Goal: Book appointment/travel/reservation

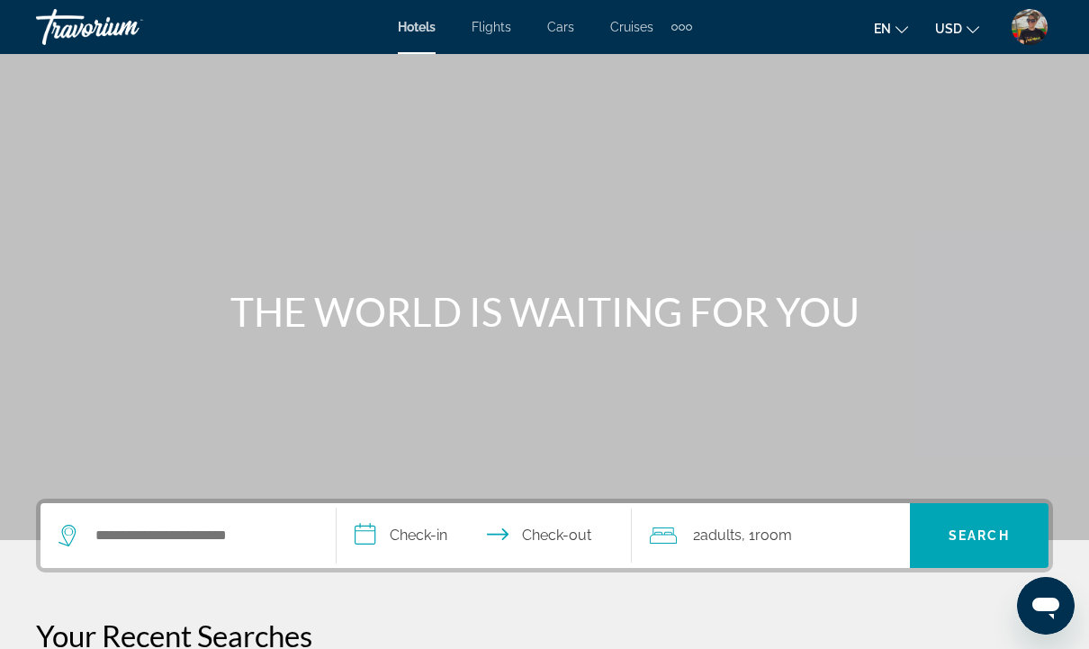
click at [686, 38] on div "Extra navigation items" at bounding box center [681, 26] width 21 height 27
click at [662, 71] on link "Activities" at bounding box center [651, 60] width 70 height 32
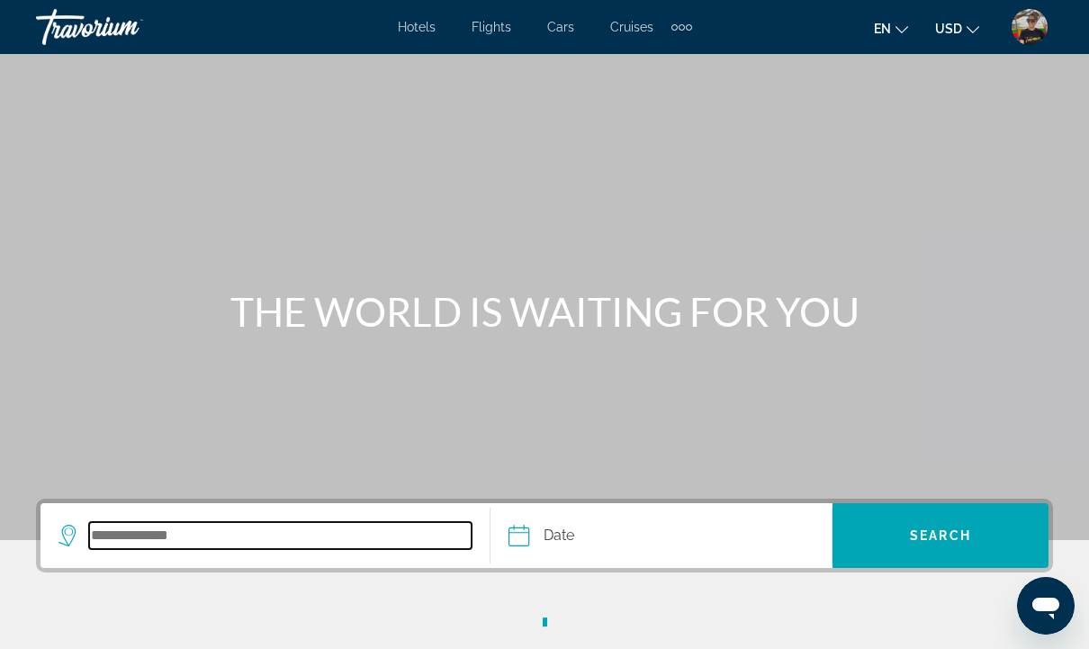
click at [224, 531] on input "Search destination" at bounding box center [280, 535] width 382 height 27
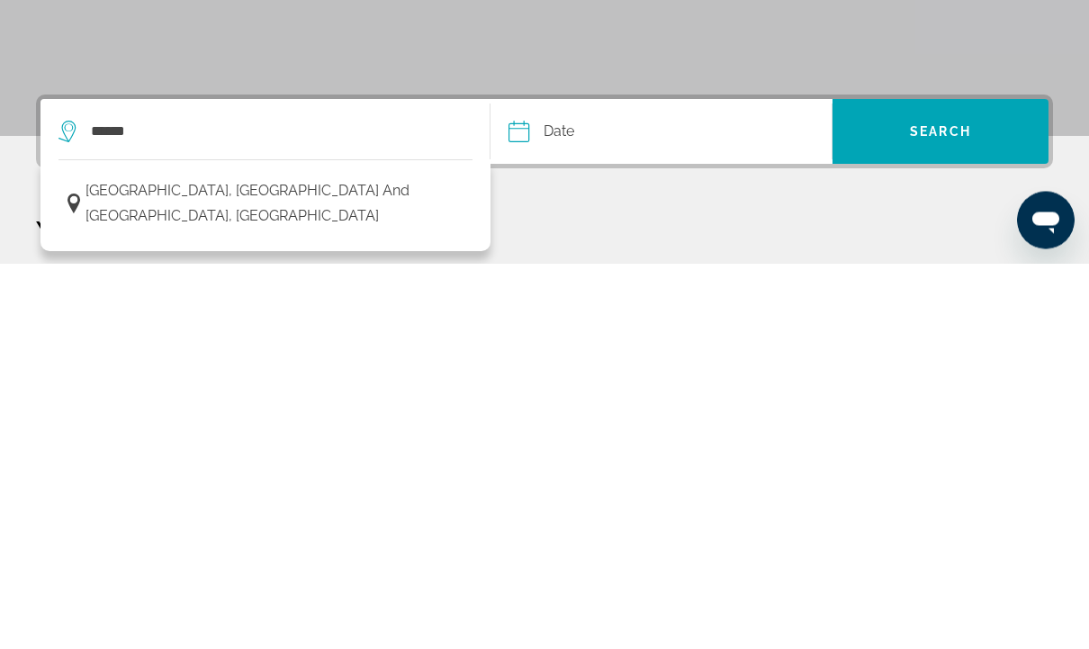
click at [245, 564] on span "[GEOGRAPHIC_DATA], [GEOGRAPHIC_DATA] and [GEOGRAPHIC_DATA], [GEOGRAPHIC_DATA]" at bounding box center [274, 589] width 378 height 50
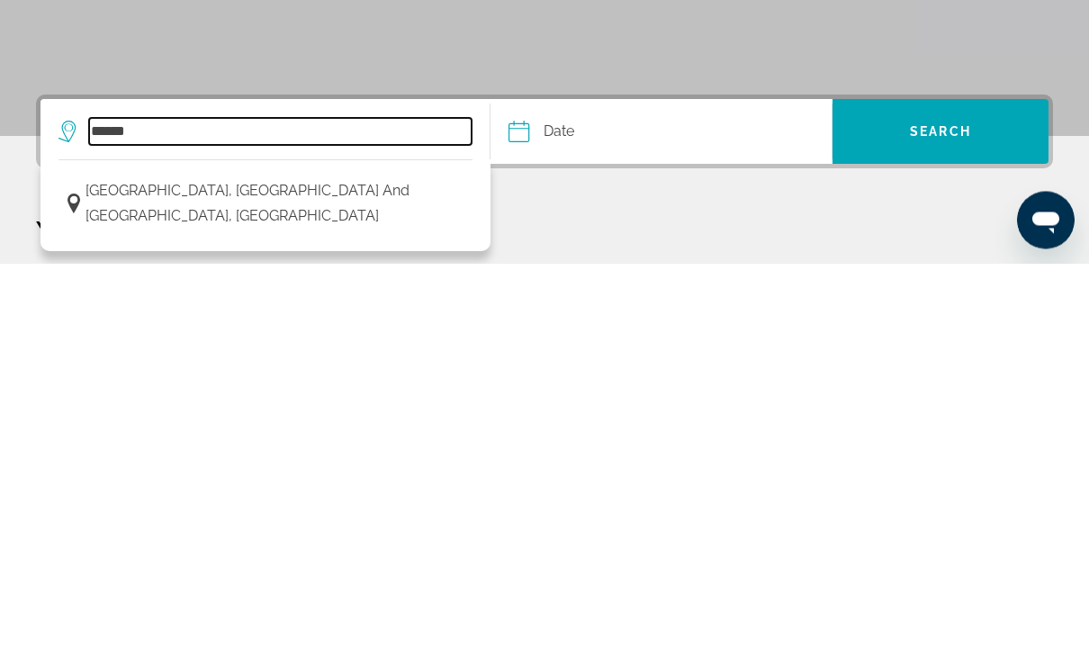
type input "**********"
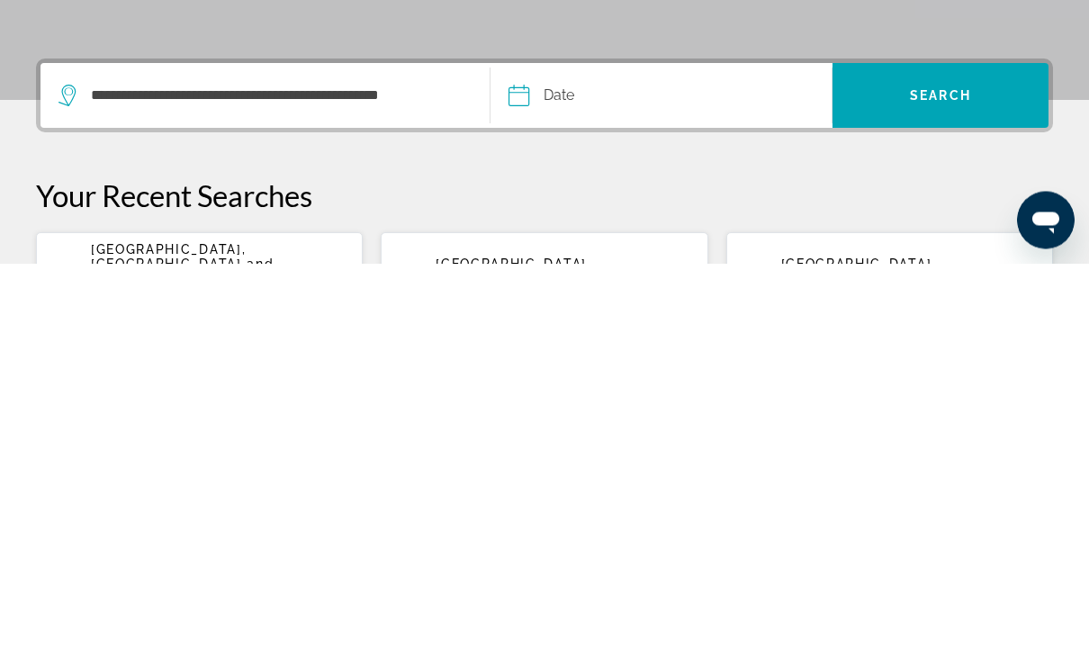
click at [578, 449] on input "Date" at bounding box center [588, 484] width 169 height 70
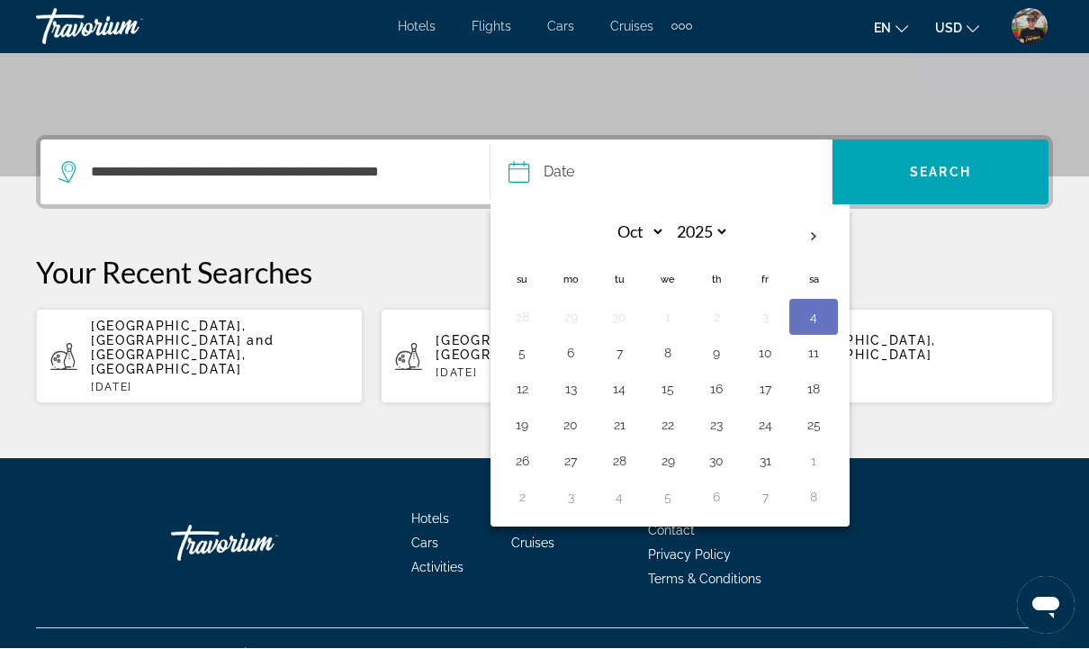
click at [829, 247] on th "Next month" at bounding box center [813, 238] width 49 height 40
select select "**"
click at [516, 356] on button "2" at bounding box center [521, 353] width 29 height 25
type input "**********"
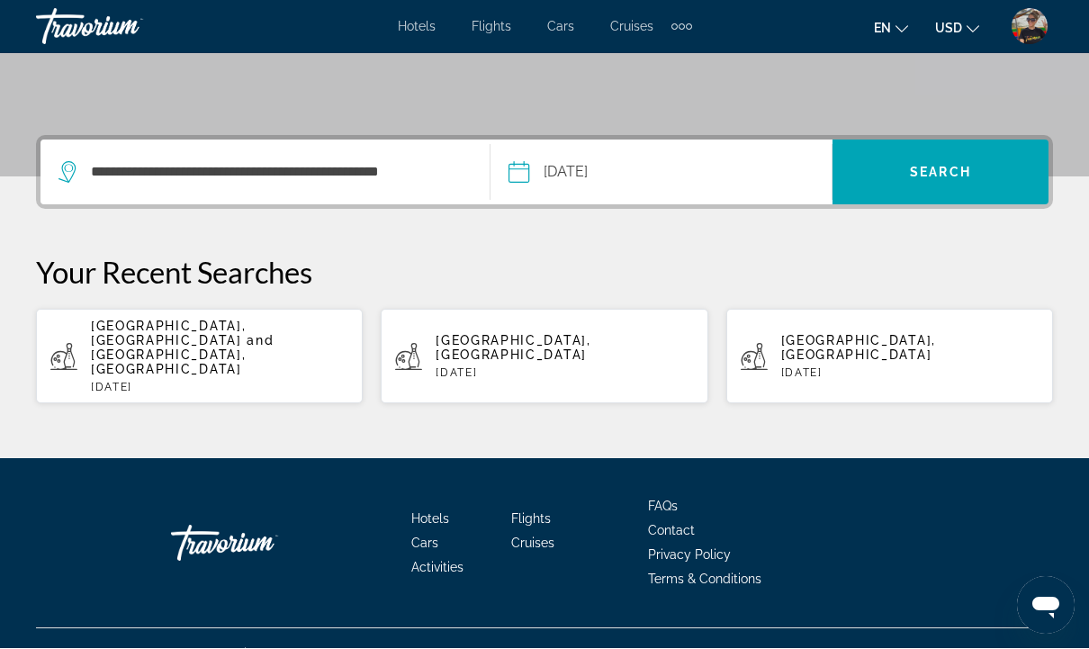
click at [929, 196] on span "Search" at bounding box center [940, 172] width 216 height 65
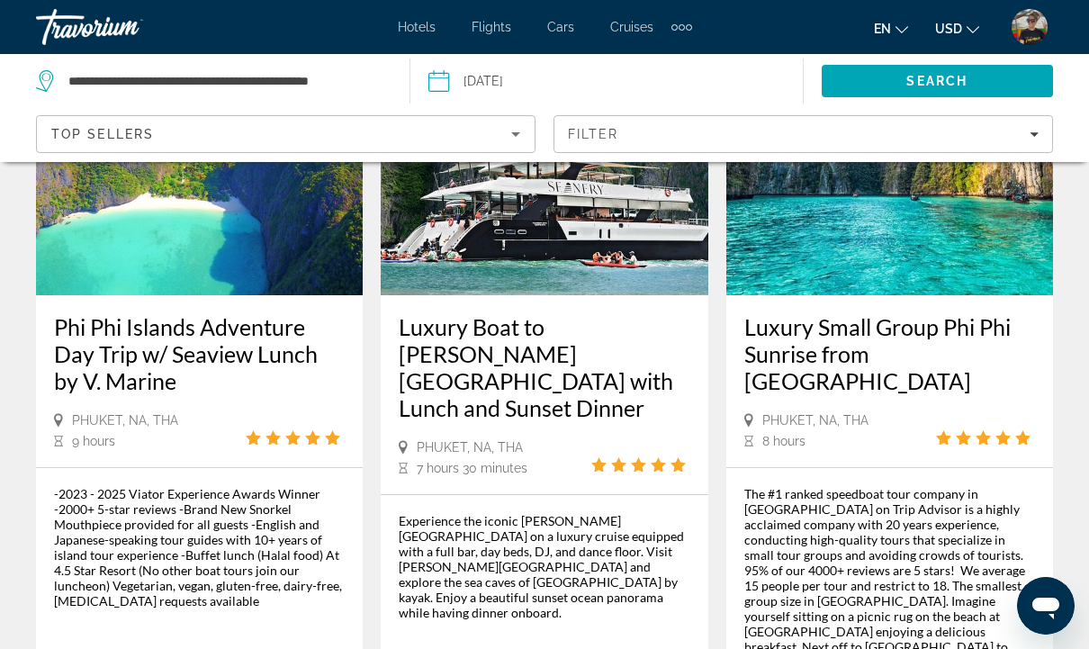
scroll to position [219, 0]
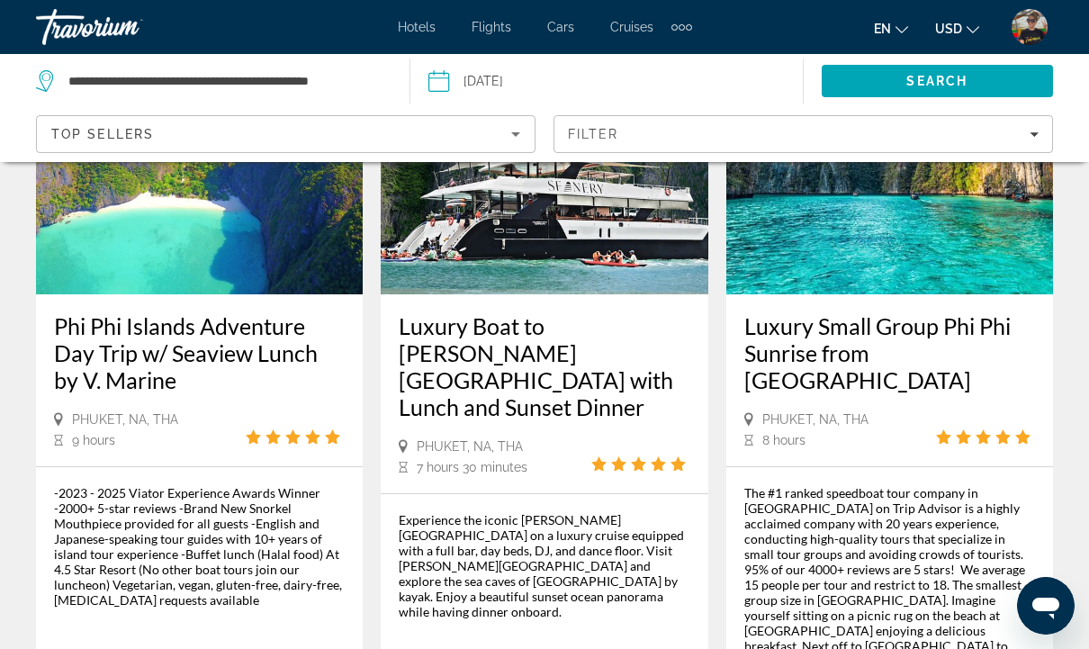
click at [554, 345] on h3 "Luxury Boat to [PERSON_NAME][GEOGRAPHIC_DATA] with Lunch and Sunset Dinner" at bounding box center [544, 366] width 291 height 108
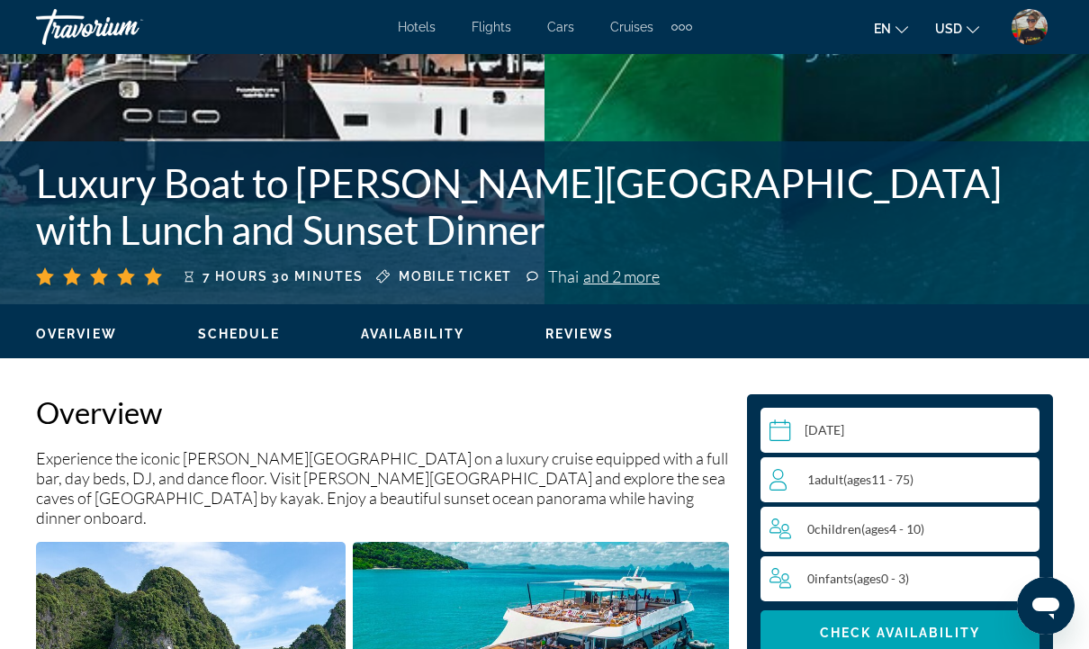
scroll to position [604, 0]
click at [885, 495] on div "1 Adult Adults ( ages [DEMOGRAPHIC_DATA])" at bounding box center [904, 480] width 270 height 45
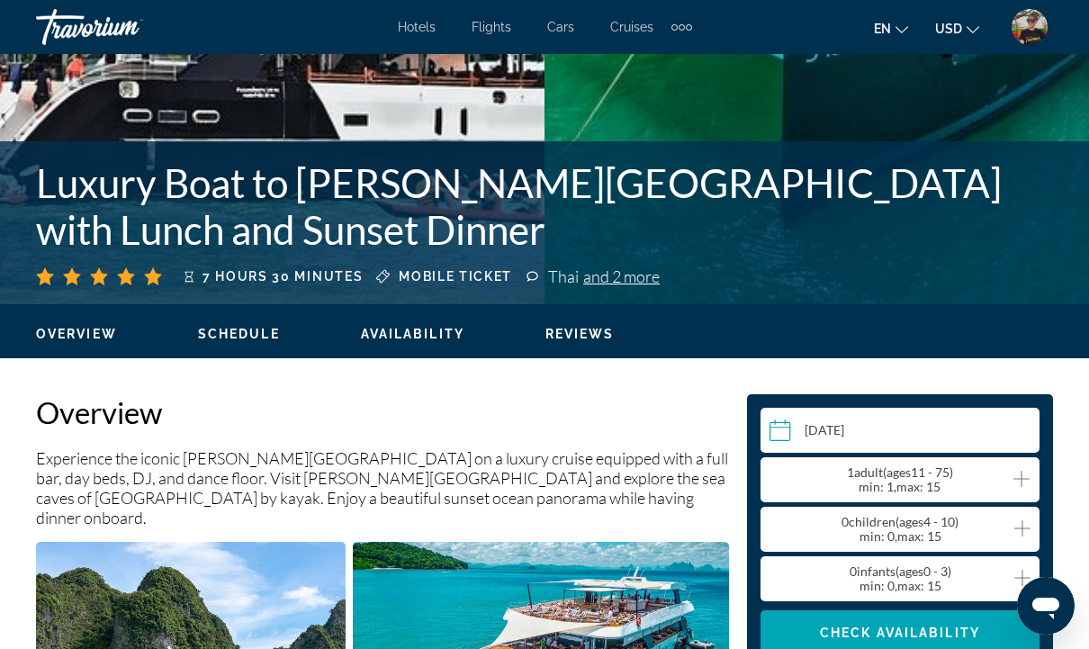
click at [1026, 482] on icon "Increment adults" at bounding box center [1021, 479] width 16 height 22
click at [866, 647] on span "Main content" at bounding box center [899, 632] width 279 height 43
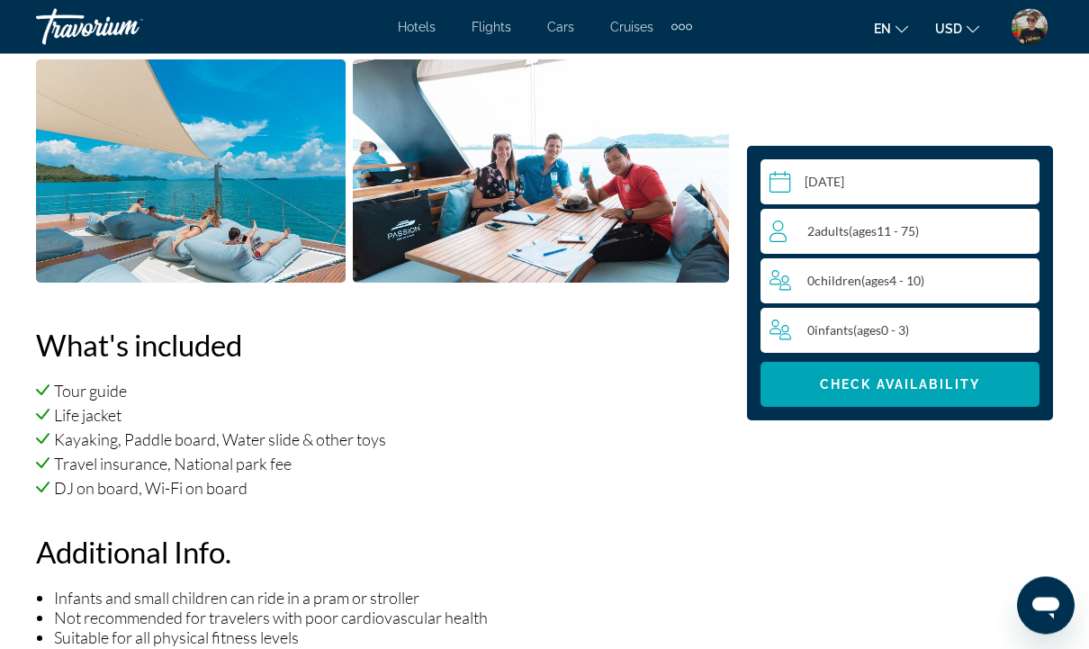
scroll to position [3037, 0]
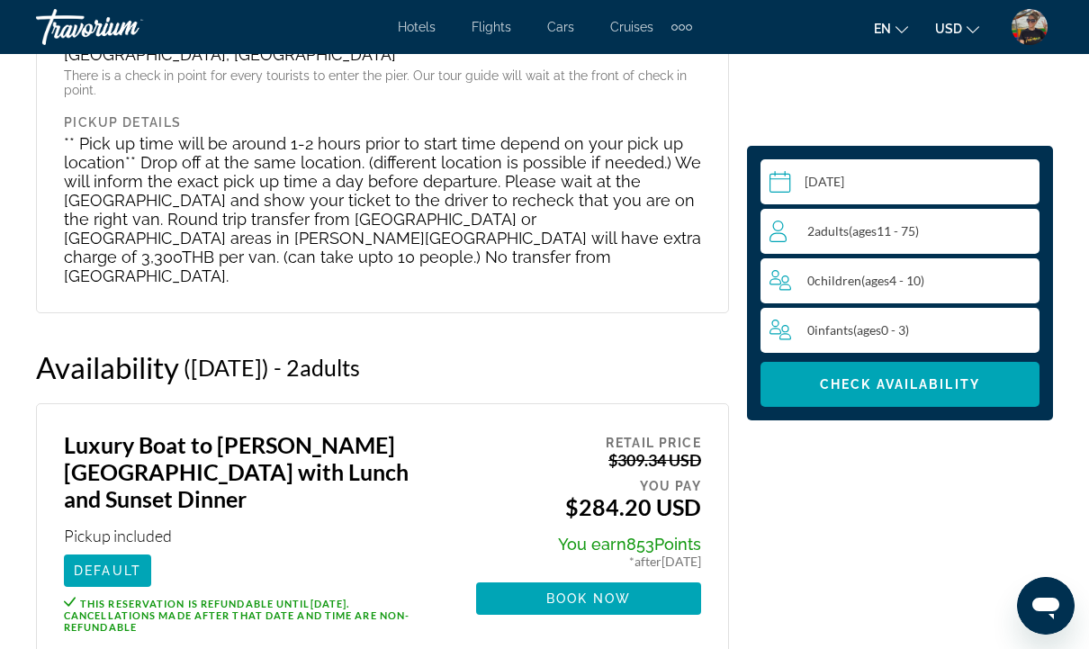
click at [617, 591] on span "Book now" at bounding box center [588, 598] width 85 height 14
